Goal: Obtain resource: Download file/media

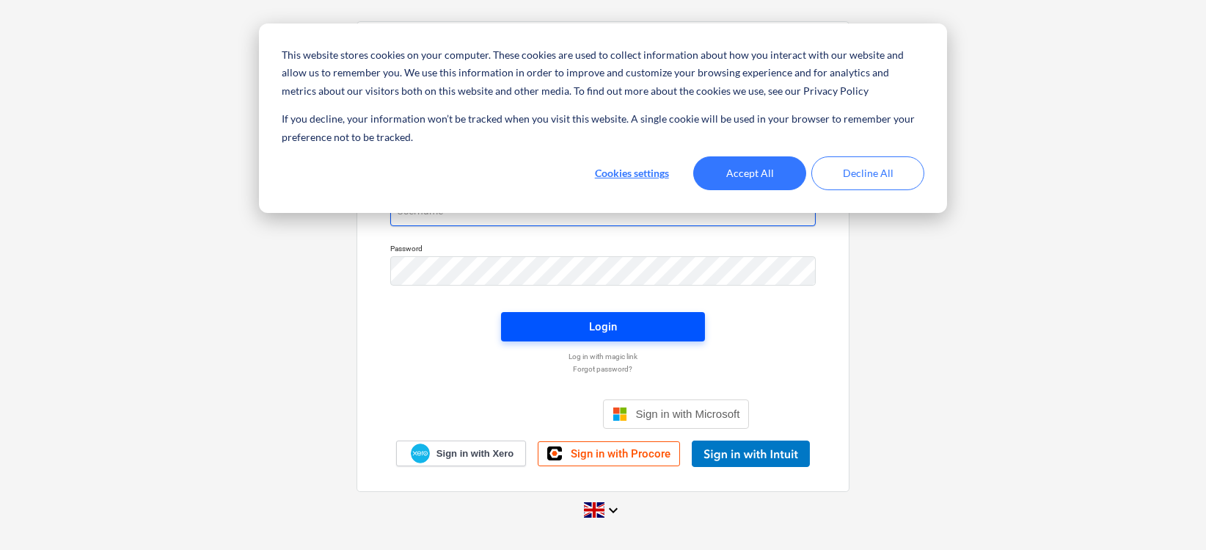
type input "[PERSON_NAME][EMAIL_ADDRESS][DOMAIN_NAME]"
click at [586, 327] on span "Login" at bounding box center [603, 326] width 169 height 19
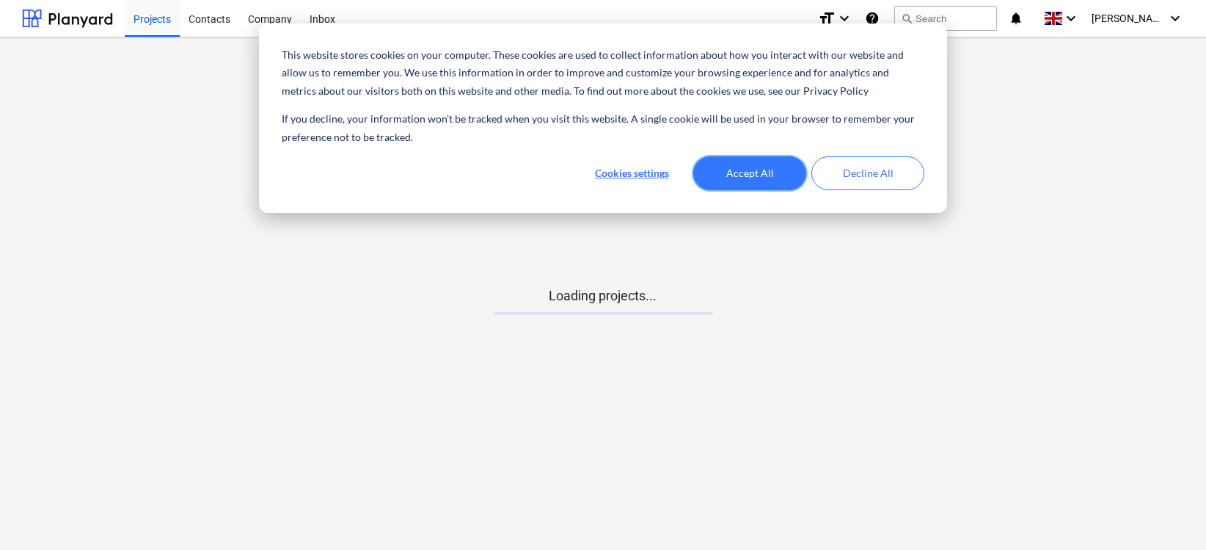
click at [737, 172] on button "Accept All" at bounding box center [749, 173] width 113 height 34
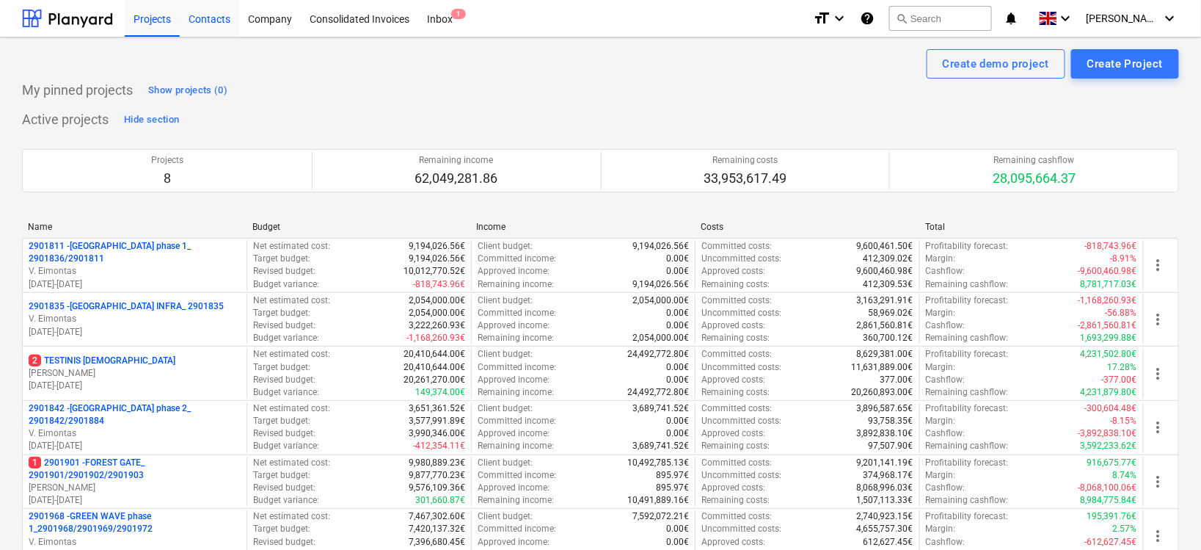
click at [200, 17] on div "Contacts" at bounding box center [209, 17] width 59 height 37
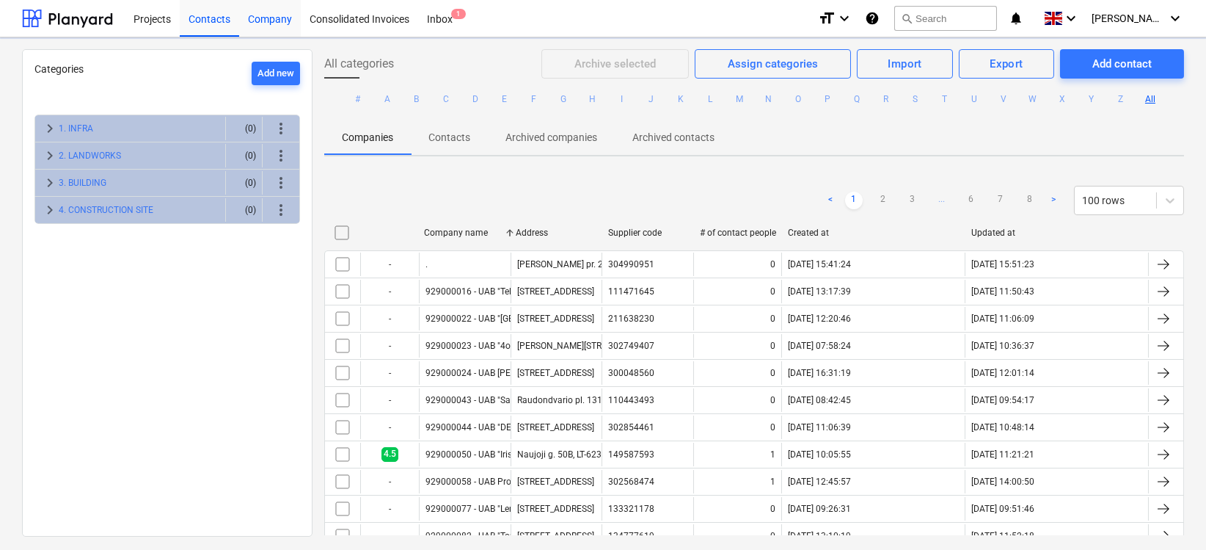
click at [285, 14] on div "Company" at bounding box center [270, 17] width 62 height 37
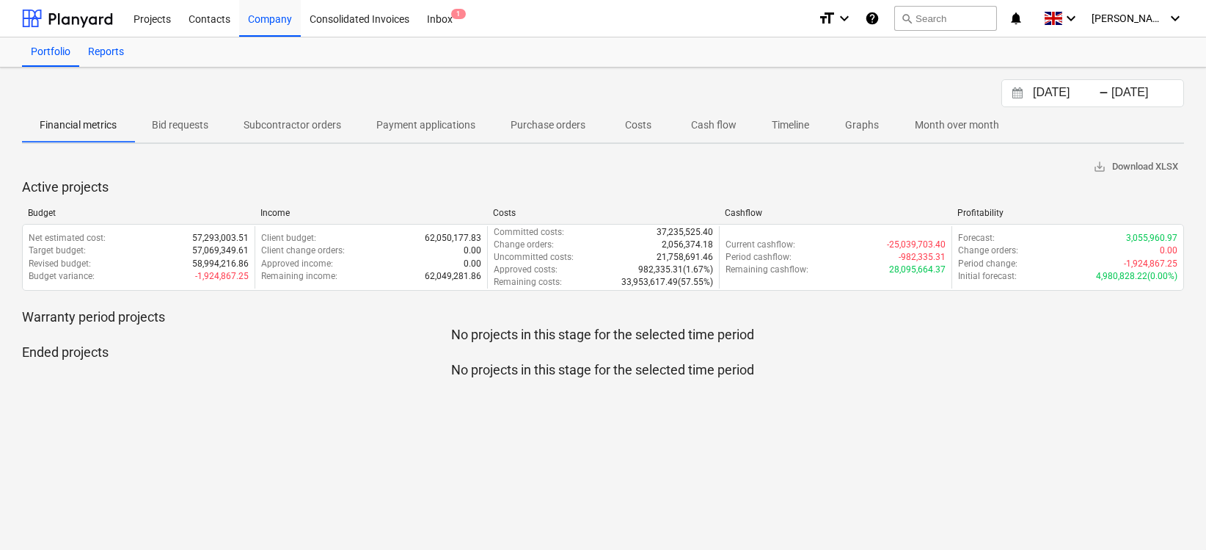
click at [90, 45] on div "Reports" at bounding box center [106, 51] width 54 height 29
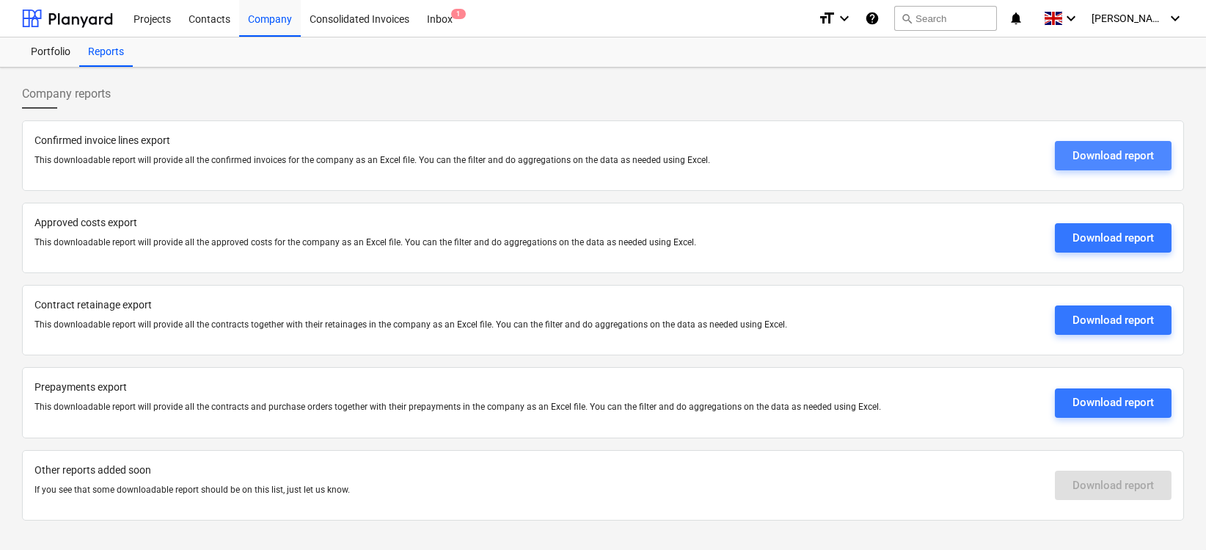
click at [1097, 160] on div "Download report" at bounding box center [1113, 155] width 81 height 19
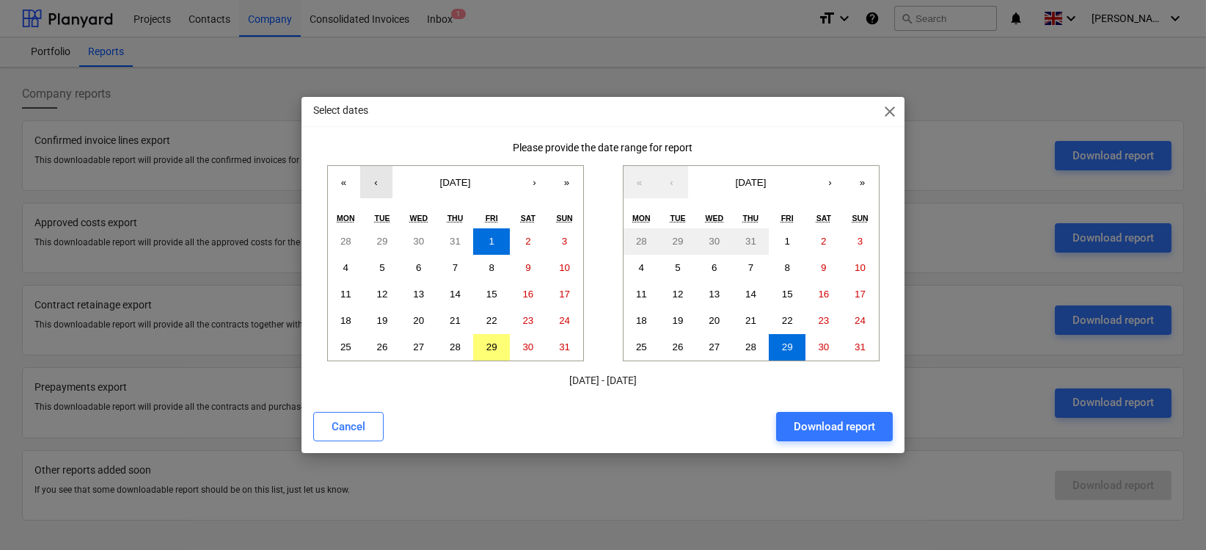
click at [381, 186] on button "‹" at bounding box center [376, 182] width 32 height 32
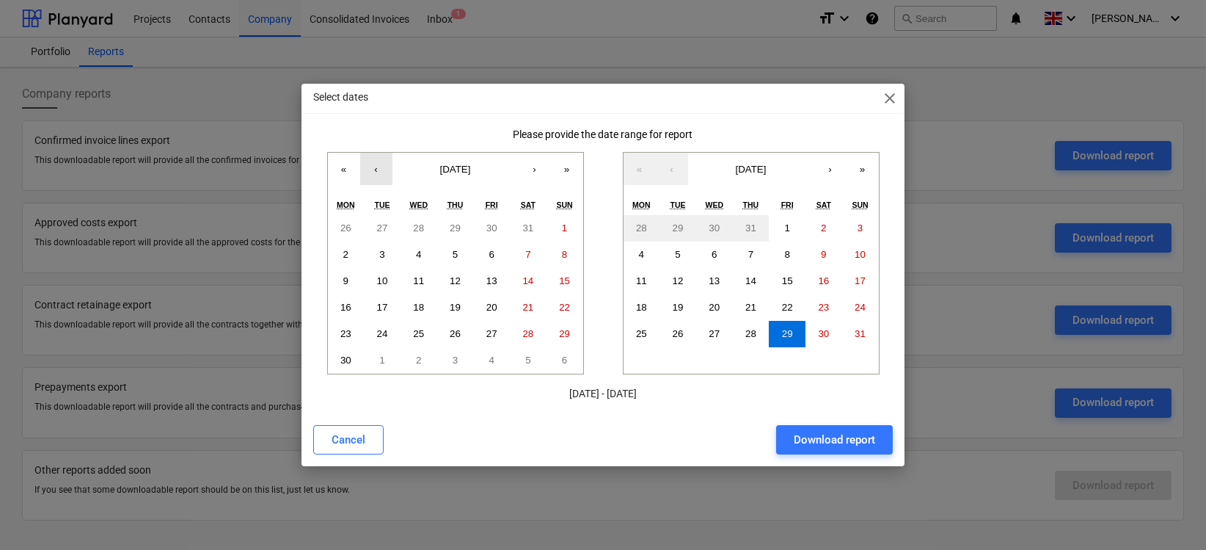
click at [379, 167] on button "‹" at bounding box center [376, 169] width 32 height 32
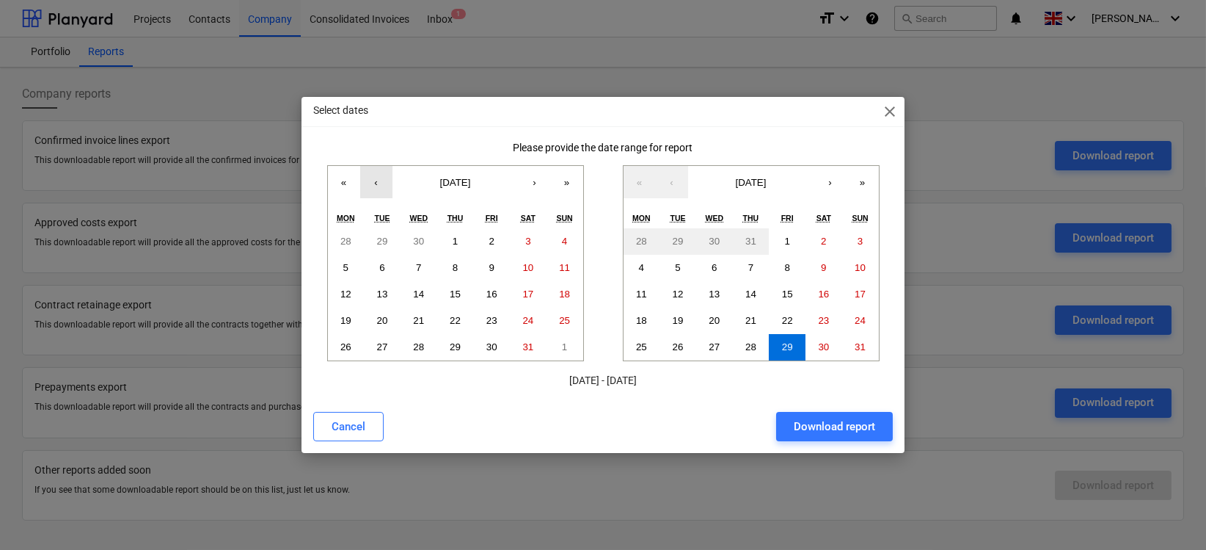
click at [378, 170] on button "‹" at bounding box center [376, 182] width 32 height 32
click at [377, 175] on button "‹" at bounding box center [376, 182] width 32 height 32
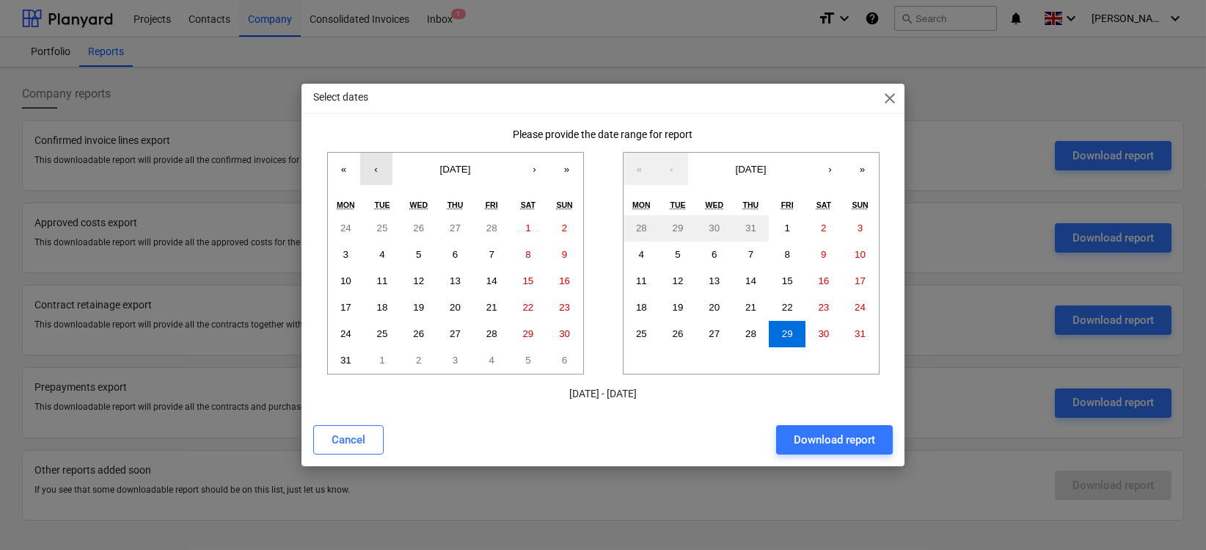
click at [377, 175] on button "‹" at bounding box center [376, 169] width 32 height 32
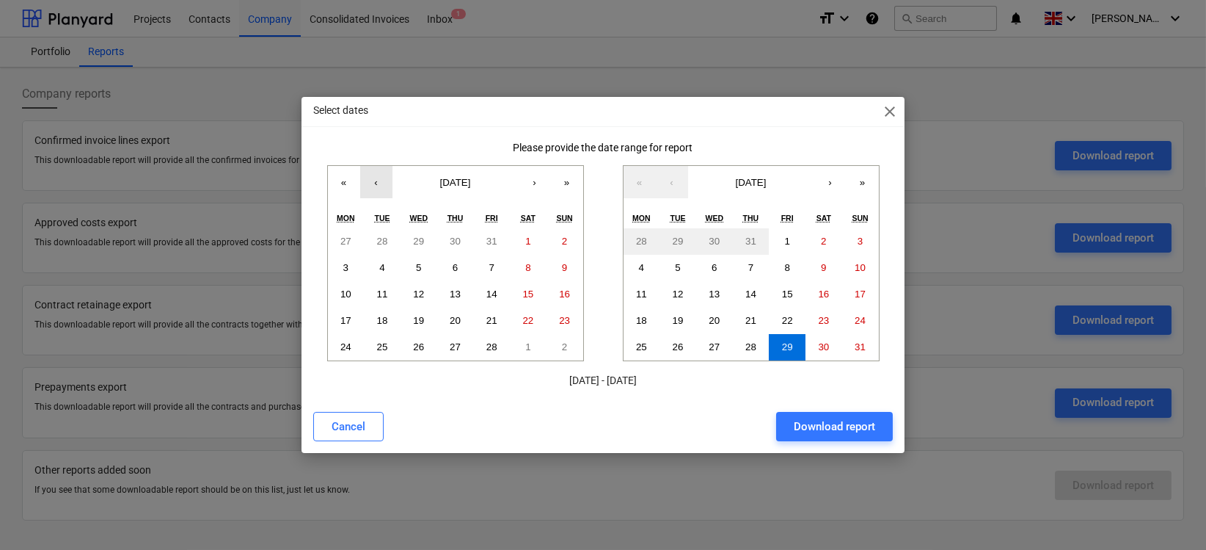
click at [377, 175] on button "‹" at bounding box center [376, 182] width 32 height 32
click at [415, 243] on button "1" at bounding box center [419, 241] width 37 height 26
click at [857, 345] on abbr "31" at bounding box center [860, 346] width 11 height 11
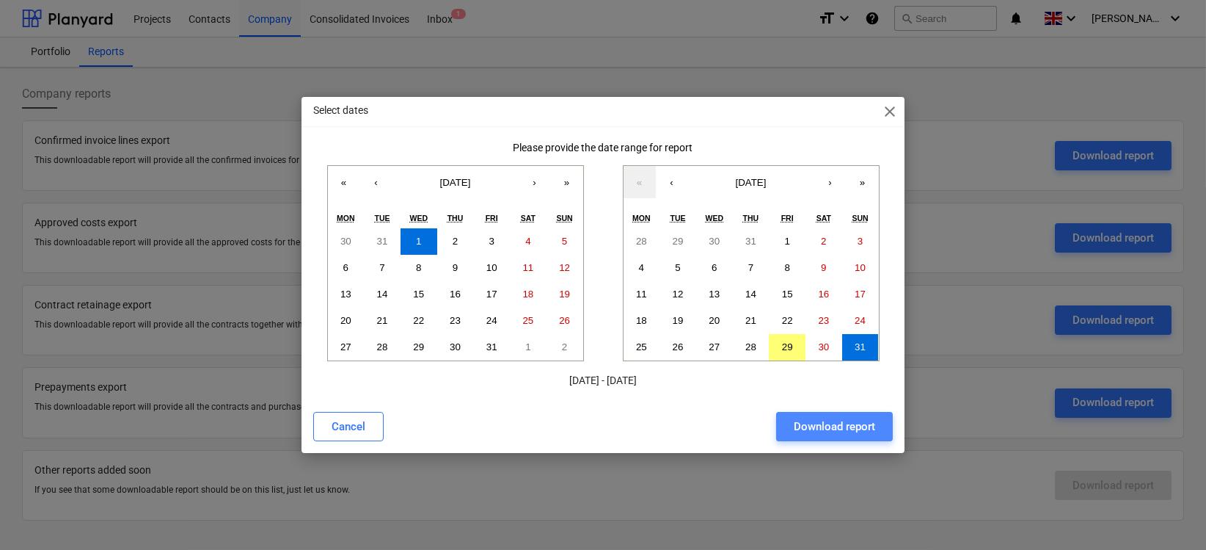
click at [815, 425] on div "Download report" at bounding box center [834, 426] width 81 height 19
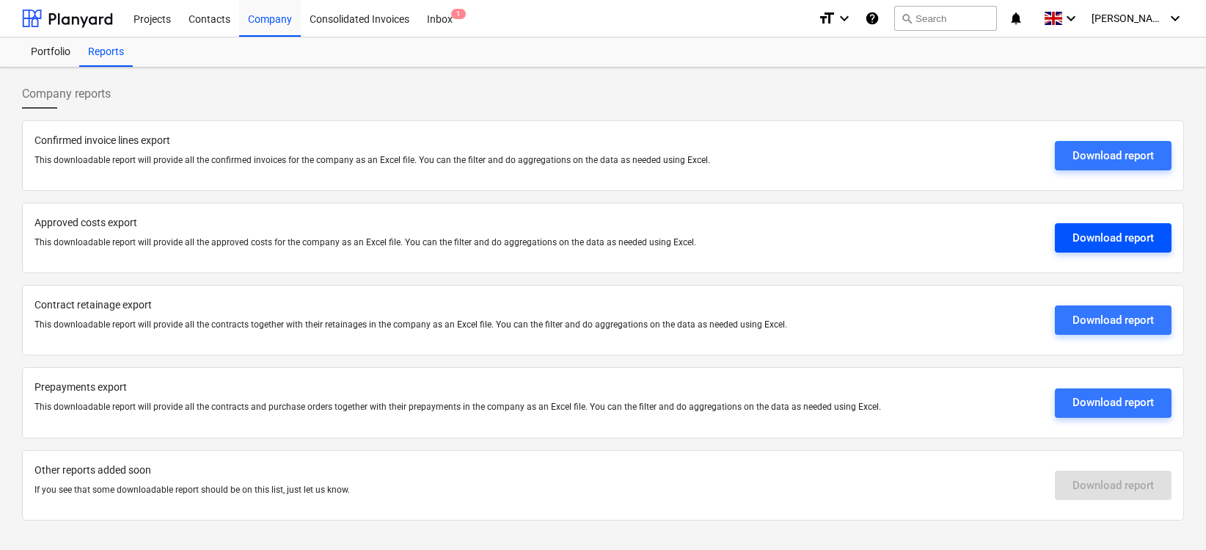
click at [1125, 236] on div "Download report" at bounding box center [1113, 237] width 81 height 19
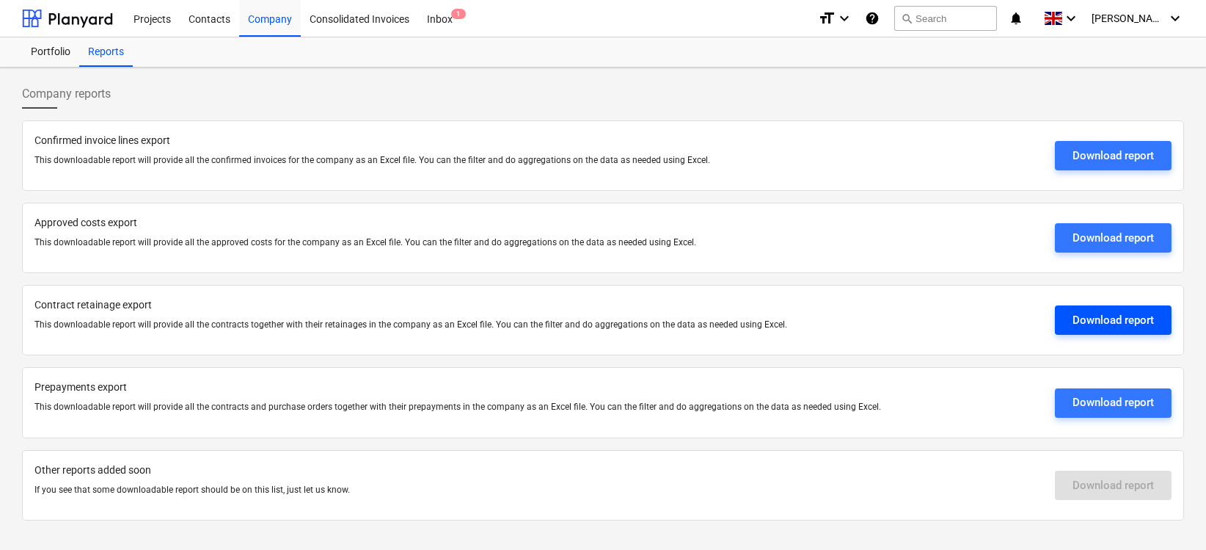
click at [1139, 321] on div "Download report" at bounding box center [1113, 319] width 81 height 19
click at [1100, 400] on div "Download report" at bounding box center [1113, 402] width 81 height 19
